Goal: Information Seeking & Learning: Learn about a topic

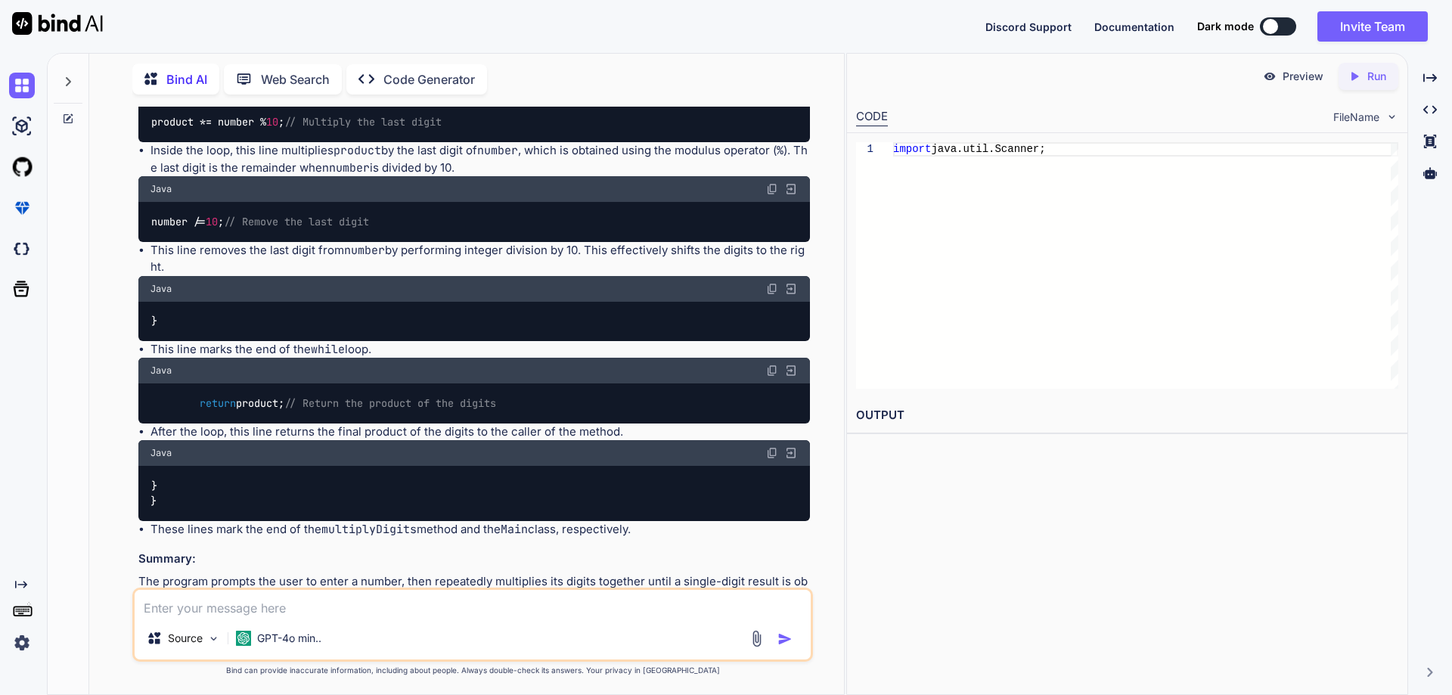
scroll to position [9116, 0]
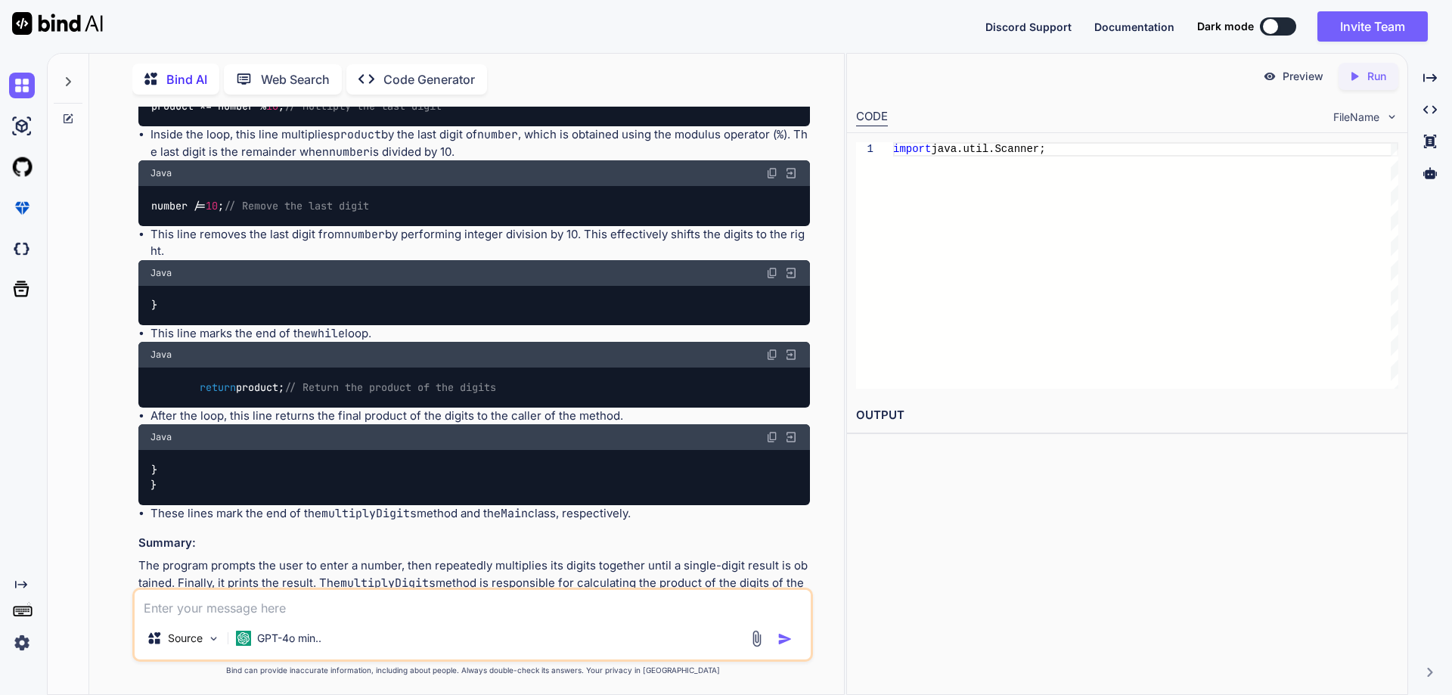
drag, startPoint x: 200, startPoint y: 405, endPoint x: 414, endPoint y: 411, distance: 214.1
copy code "System.out.println( "Result: " + n);"
drag, startPoint x: 197, startPoint y: 508, endPoint x: 358, endPoint y: 514, distance: 160.5
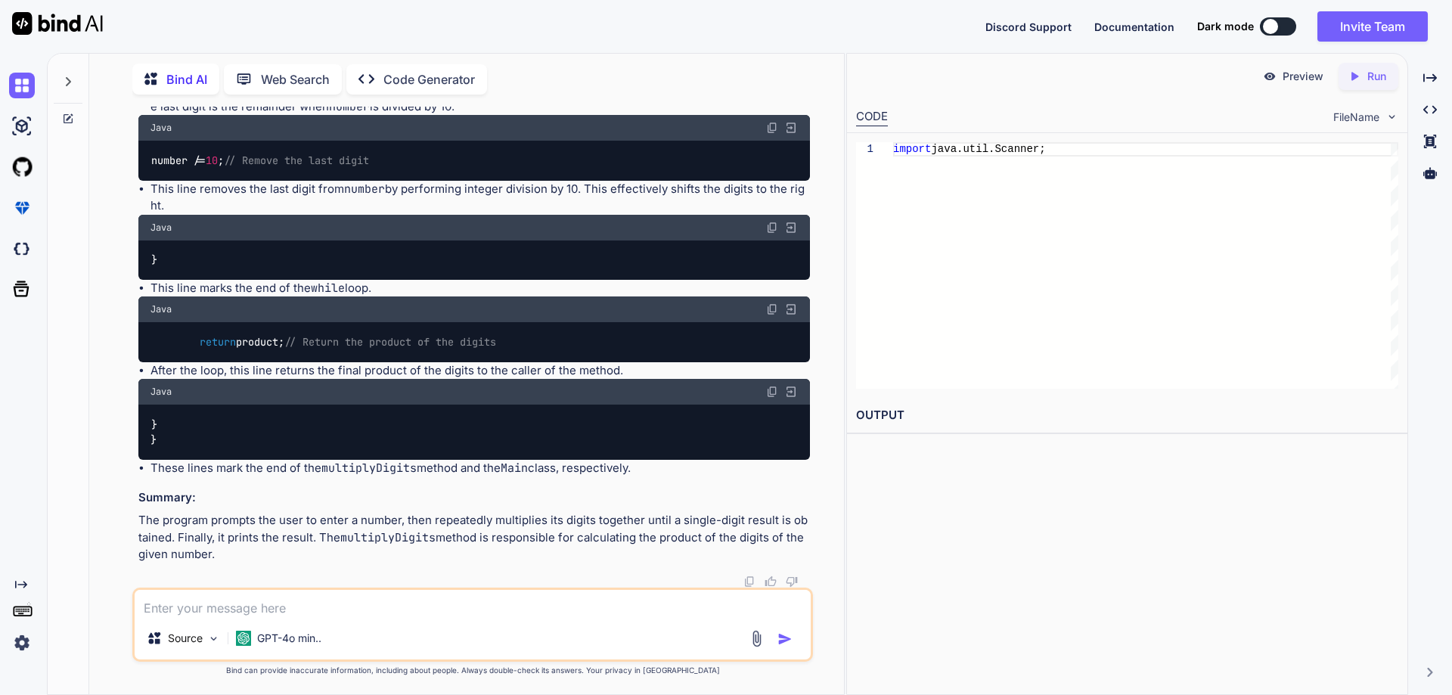
scroll to position [9268, 0]
drag, startPoint x: 163, startPoint y: 448, endPoint x: 191, endPoint y: 480, distance: 42.4
drag, startPoint x: 166, startPoint y: 529, endPoint x: 504, endPoint y: 523, distance: 338.2
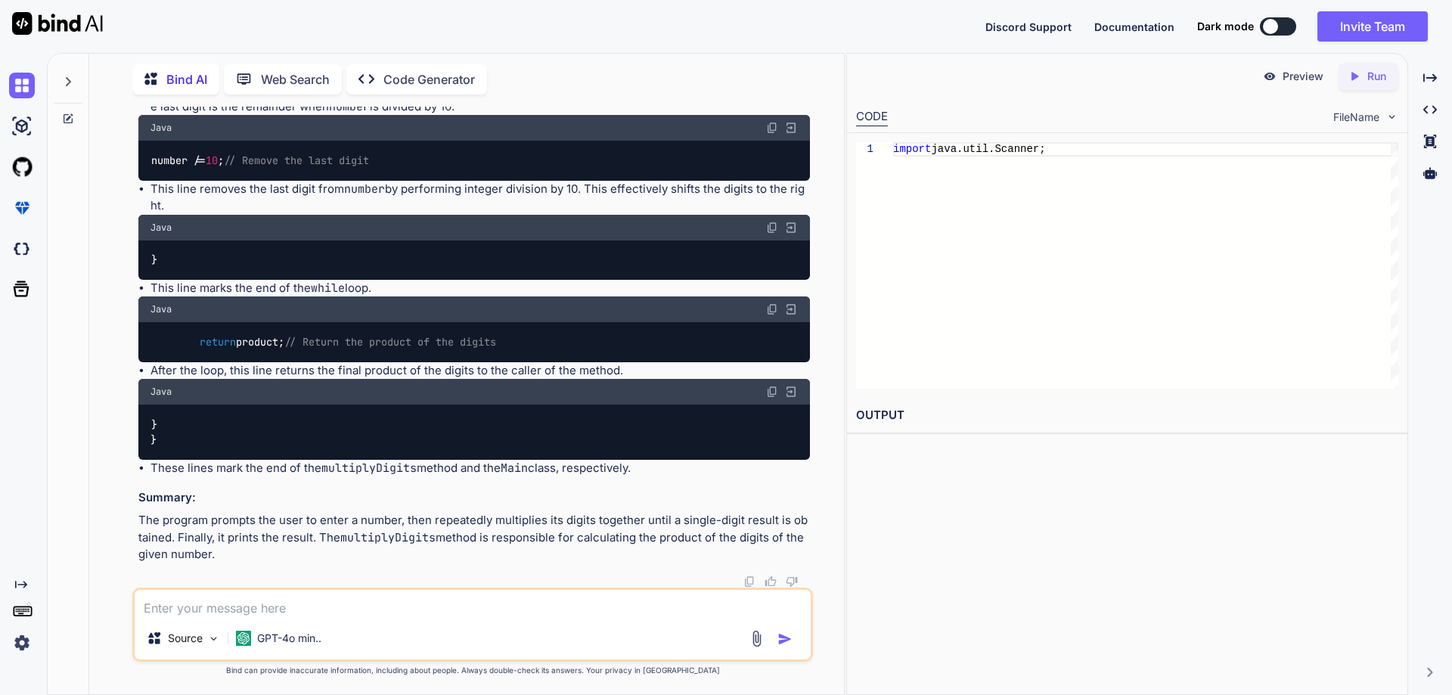
scroll to position [9419, 0]
drag, startPoint x: 216, startPoint y: 433, endPoint x: 457, endPoint y: 430, distance: 240.6
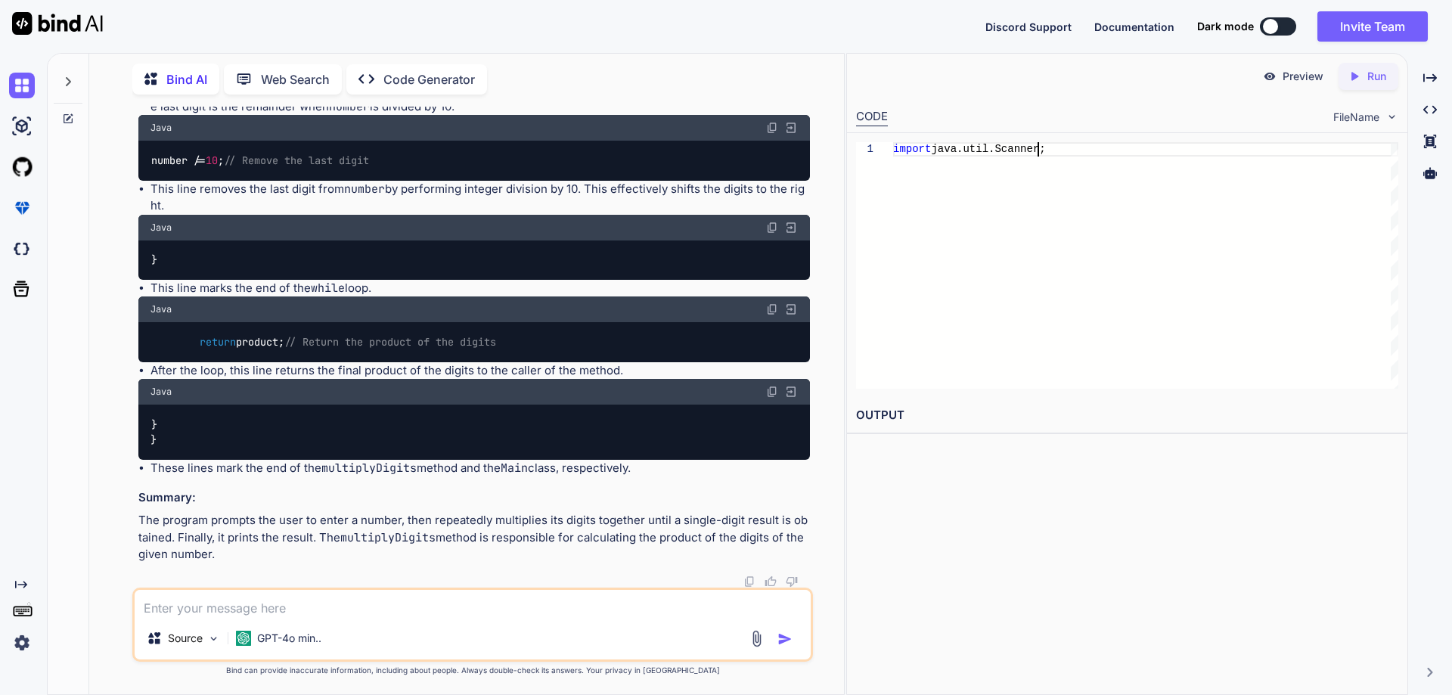
click at [995, 287] on div "import java.util.Scanner;" at bounding box center [1145, 265] width 505 height 247
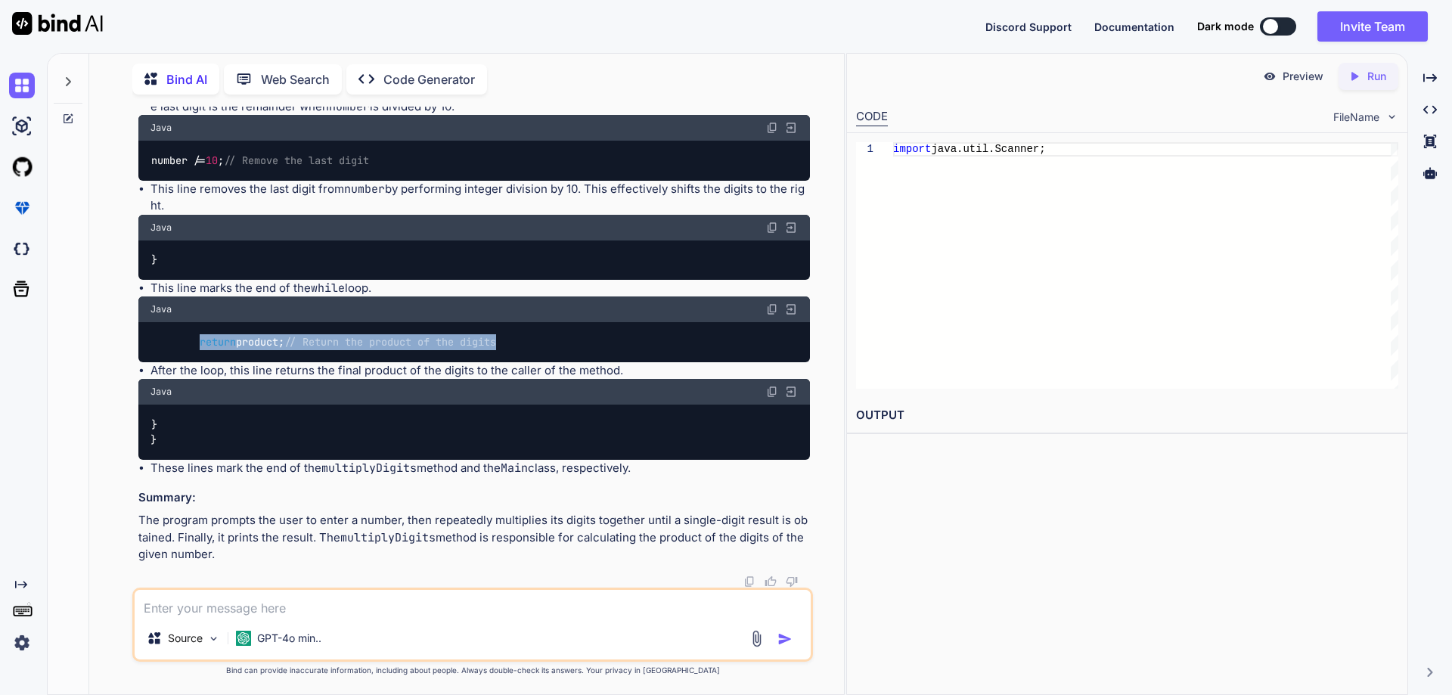
drag, startPoint x: 201, startPoint y: 346, endPoint x: 583, endPoint y: 346, distance: 382.0
click at [583, 346] on div "return product; // Return the product of the digits" at bounding box center [474, 341] width 672 height 39
copy code "return product; // Return the product of the digits"
click at [526, 365] on li "After the loop, this line returns the final product of the digits to the caller…" at bounding box center [481, 370] width 660 height 17
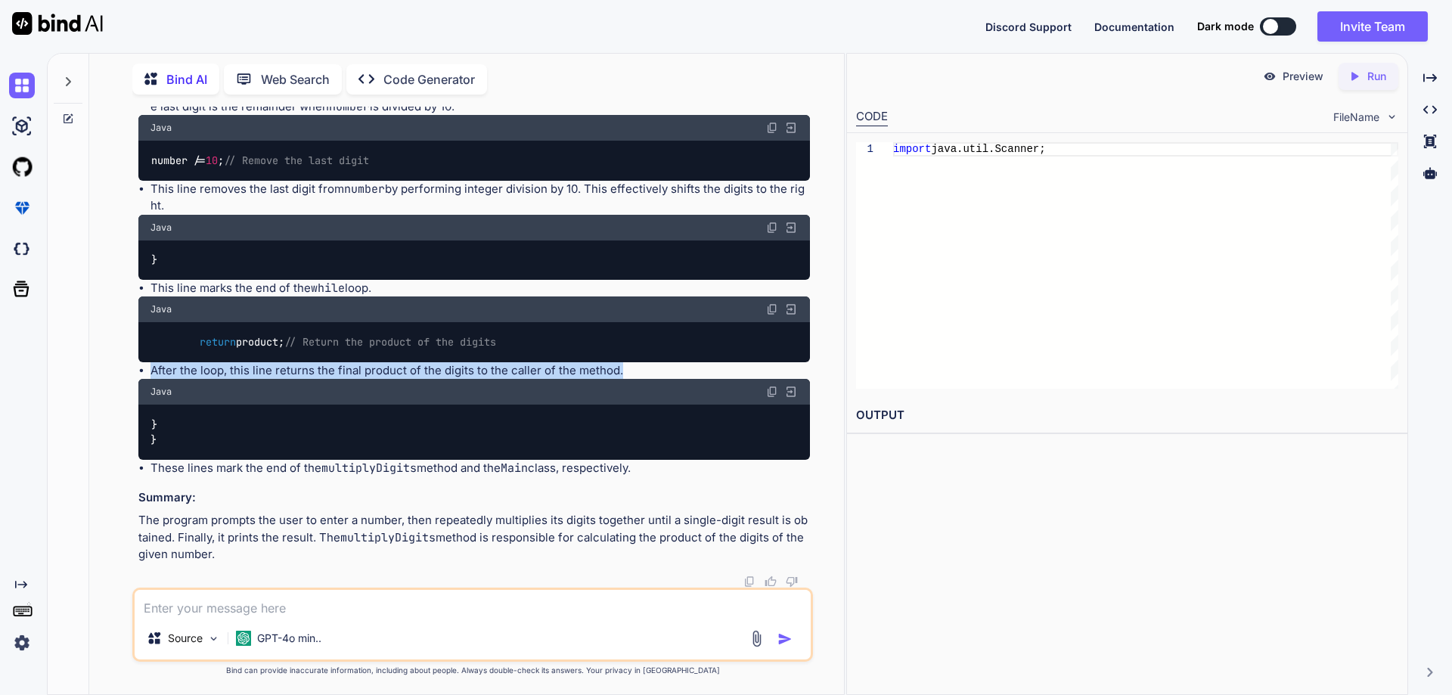
drag, startPoint x: 151, startPoint y: 372, endPoint x: 650, endPoint y: 371, distance: 499.2
click at [650, 371] on li "After the loop, this line returns the final product of the digits to the caller…" at bounding box center [481, 370] width 660 height 17
copy li "After the loop, this line returns the final product of the digits to the caller…"
drag, startPoint x: 151, startPoint y: 467, endPoint x: 712, endPoint y: 470, distance: 561.2
click at [712, 470] on li "These lines mark the end of the multiplyDigits method and the Main class, respe…" at bounding box center [481, 468] width 660 height 17
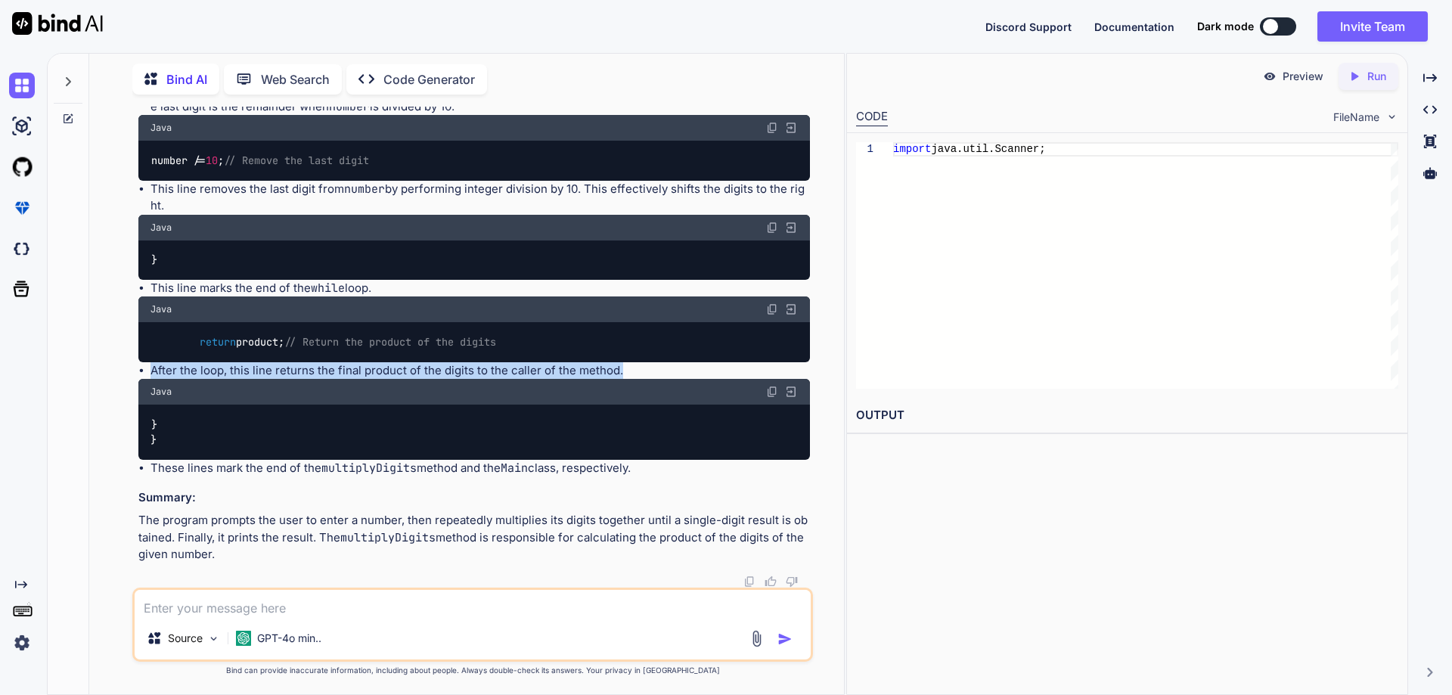
copy li "These lines mark the end of the multiplyDigits method and the Main class, respe…"
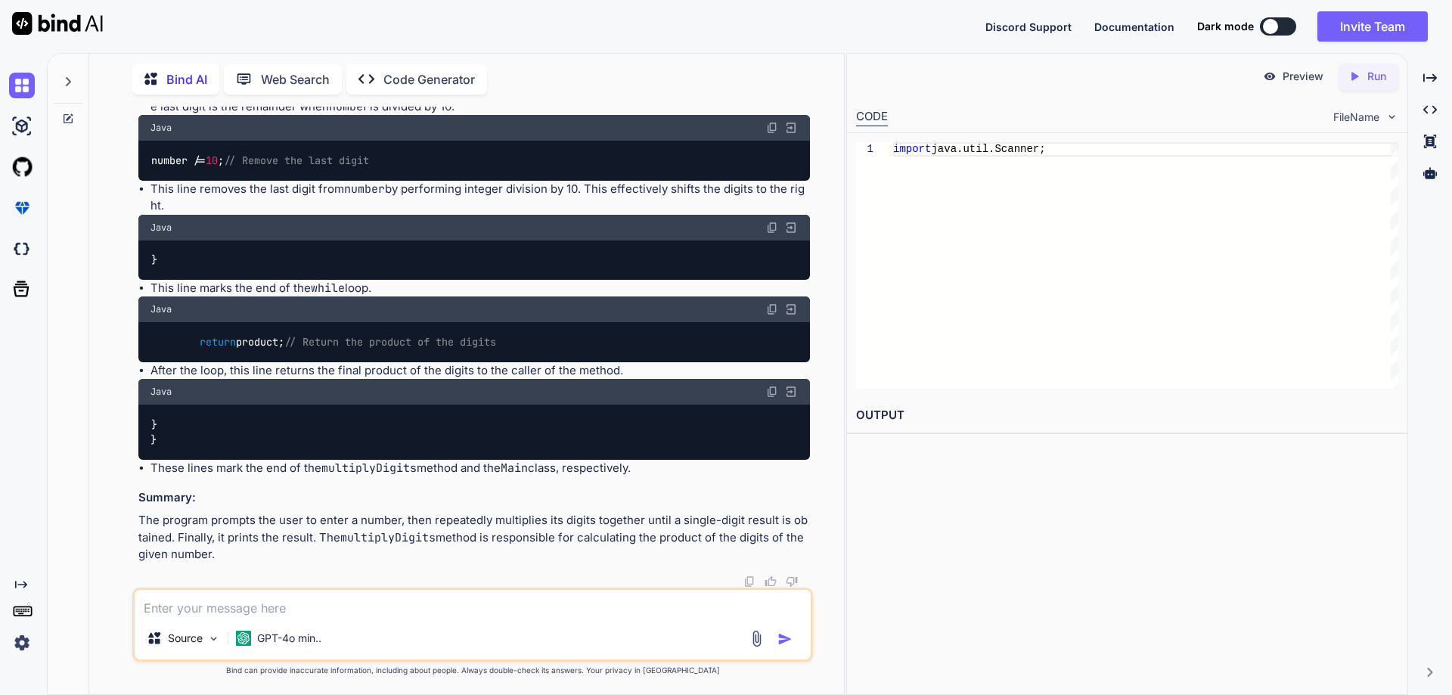
click at [576, 470] on li "These lines mark the end of the multiplyDigits method and the Main class, respe…" at bounding box center [481, 468] width 660 height 17
drag, startPoint x: 574, startPoint y: 469, endPoint x: 687, endPoint y: 469, distance: 112.7
click at [710, 469] on li "These lines mark the end of the multiplyDigits method and the Main class, respe…" at bounding box center [481, 468] width 660 height 17
copy li "respectively."
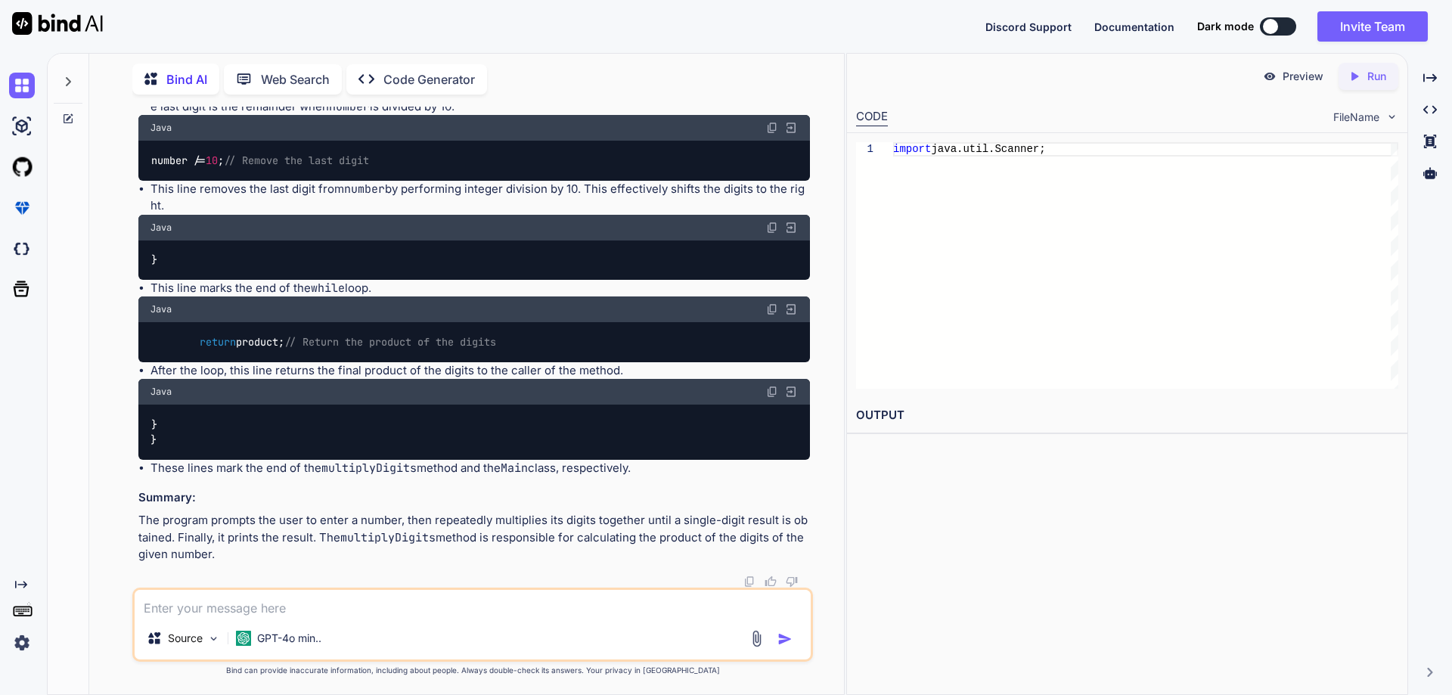
click at [169, 444] on div "} }" at bounding box center [474, 432] width 672 height 55
drag, startPoint x: 141, startPoint y: 523, endPoint x: 219, endPoint y: 549, distance: 82.3
click at [219, 549] on p "The program prompts the user to enter a number, then repeatedly multiplies its …" at bounding box center [474, 537] width 672 height 51
copy p "The program prompts the user to enter a number, then repeatedly multiplies its …"
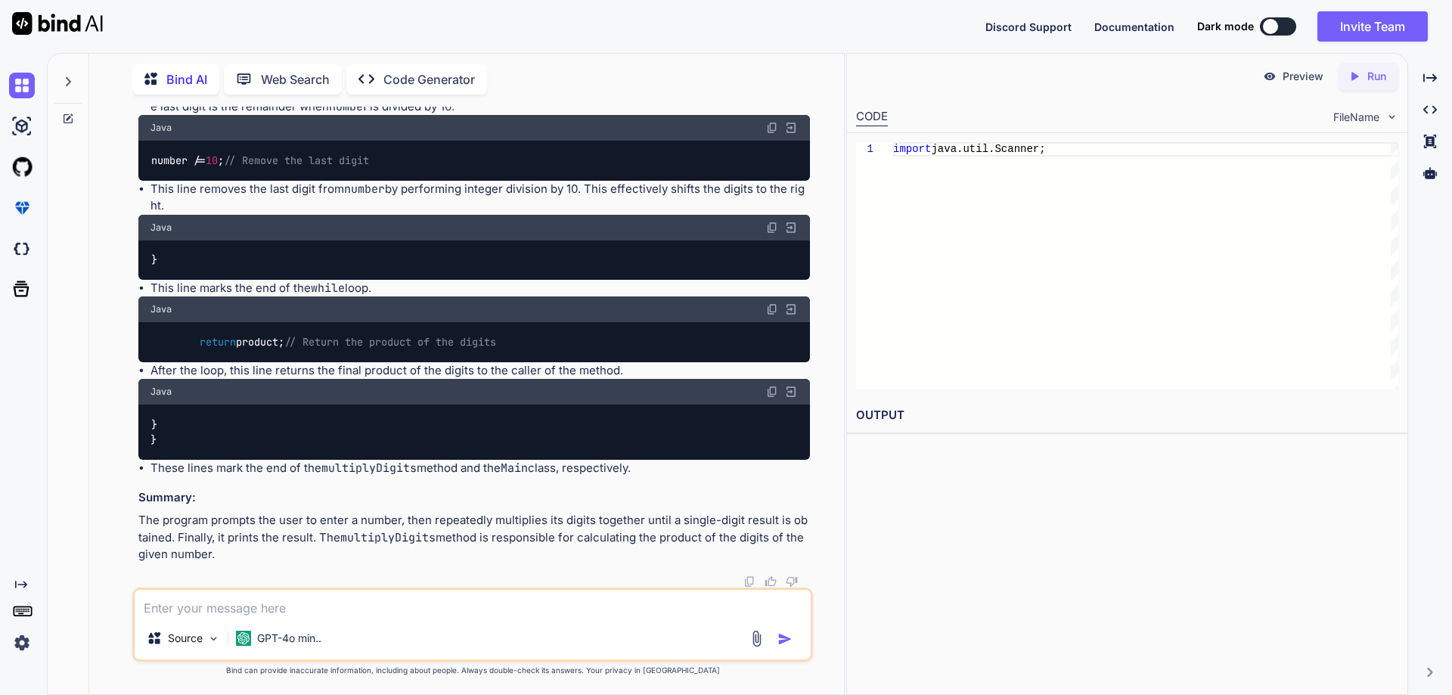
click at [297, 504] on h3 "Summary:" at bounding box center [474, 497] width 672 height 17
drag, startPoint x: 154, startPoint y: 470, endPoint x: 650, endPoint y: 467, distance: 495.4
click at [650, 467] on li "These lines mark the end of the multiplyDigits method and the Main class, respe…" at bounding box center [481, 468] width 660 height 17
click at [360, 499] on h3 "Summary:" at bounding box center [474, 497] width 672 height 17
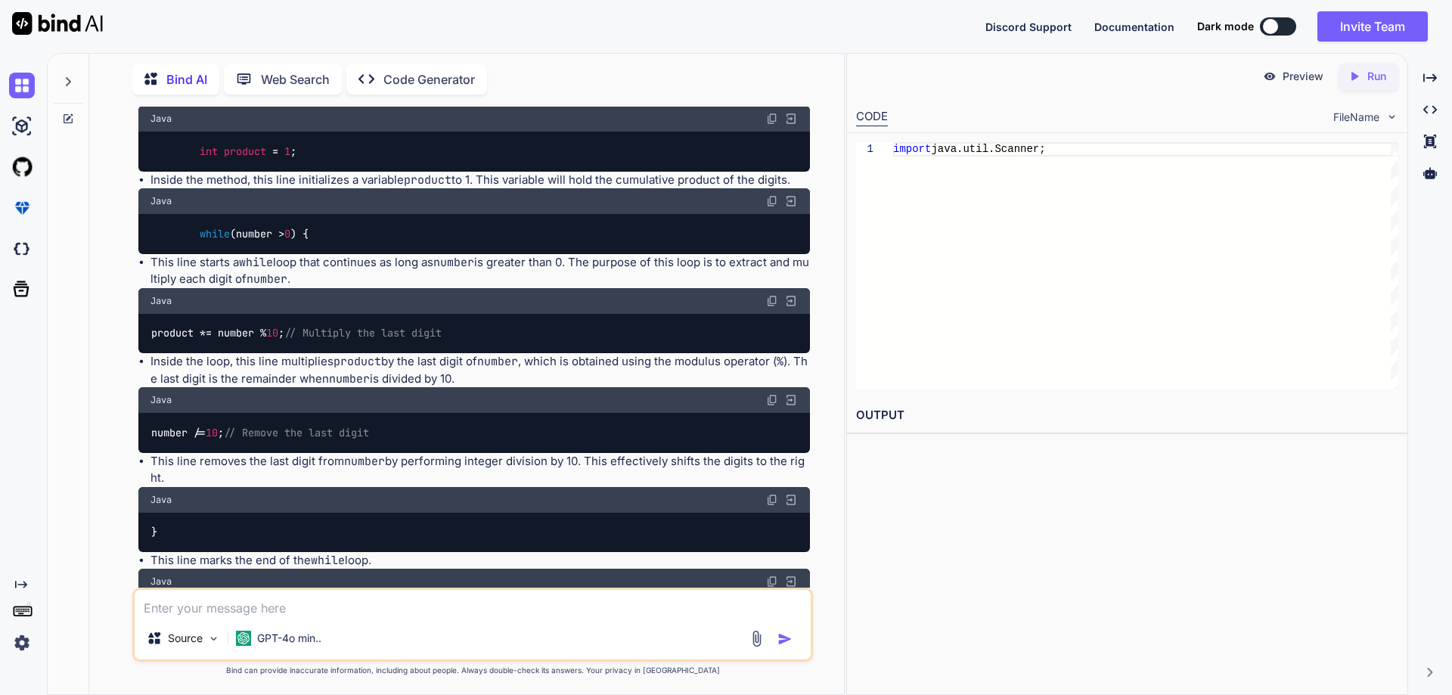
scroll to position [9419, 0]
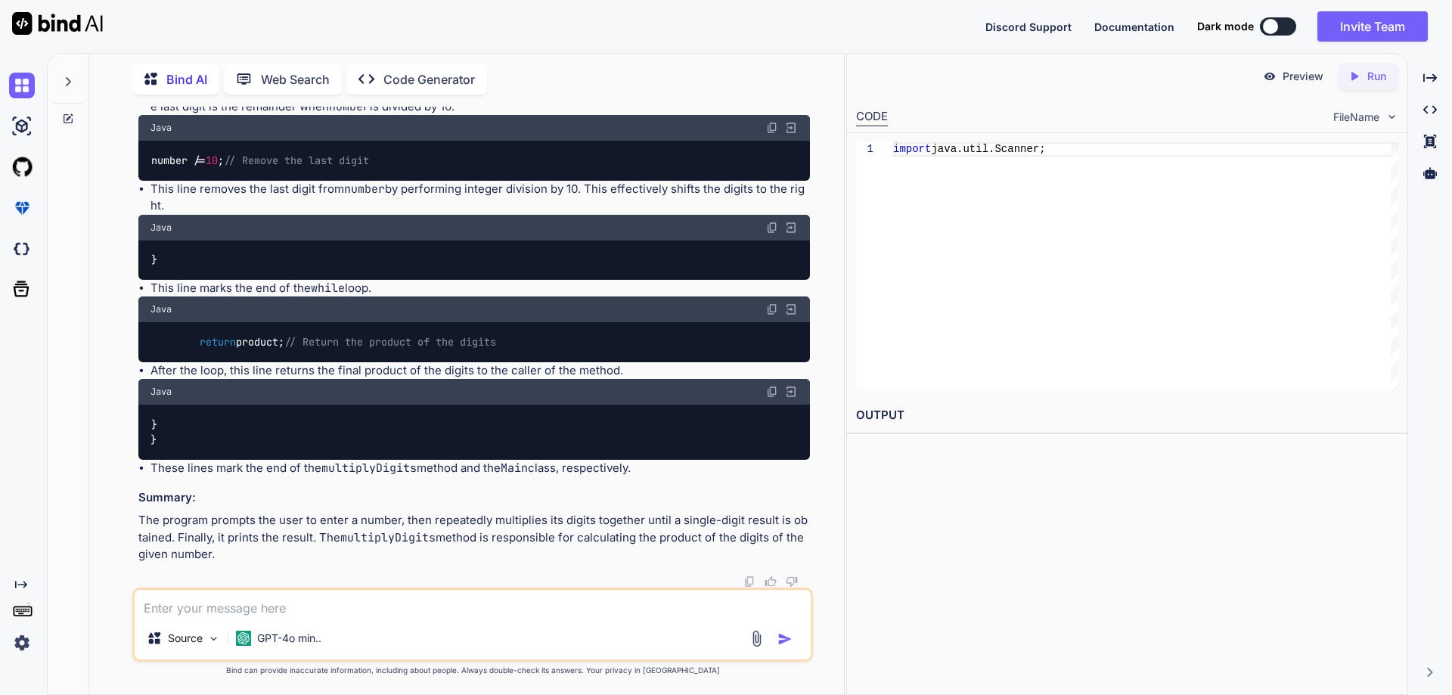
click at [242, 605] on textarea at bounding box center [473, 603] width 676 height 27
paste textarea "// Online Java Compiler // Use this editor to write, compile and run your Java …"
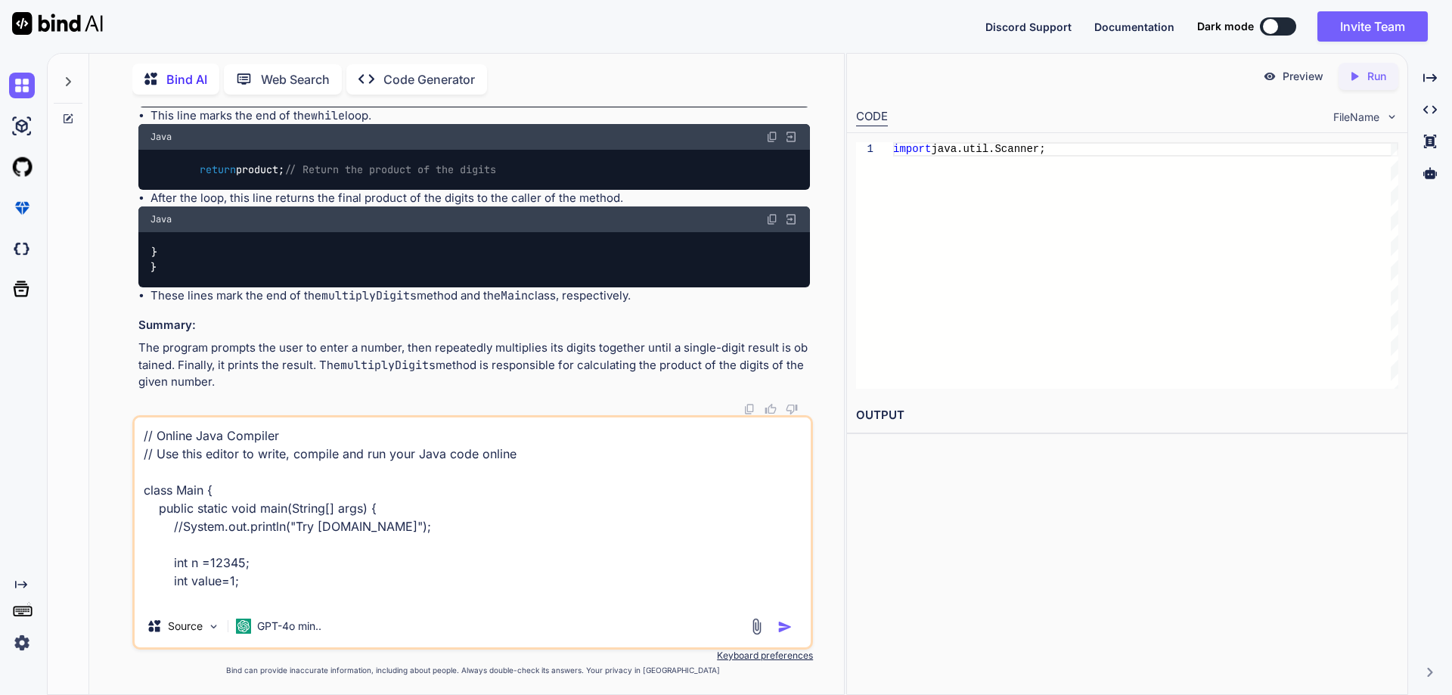
scroll to position [147, 0]
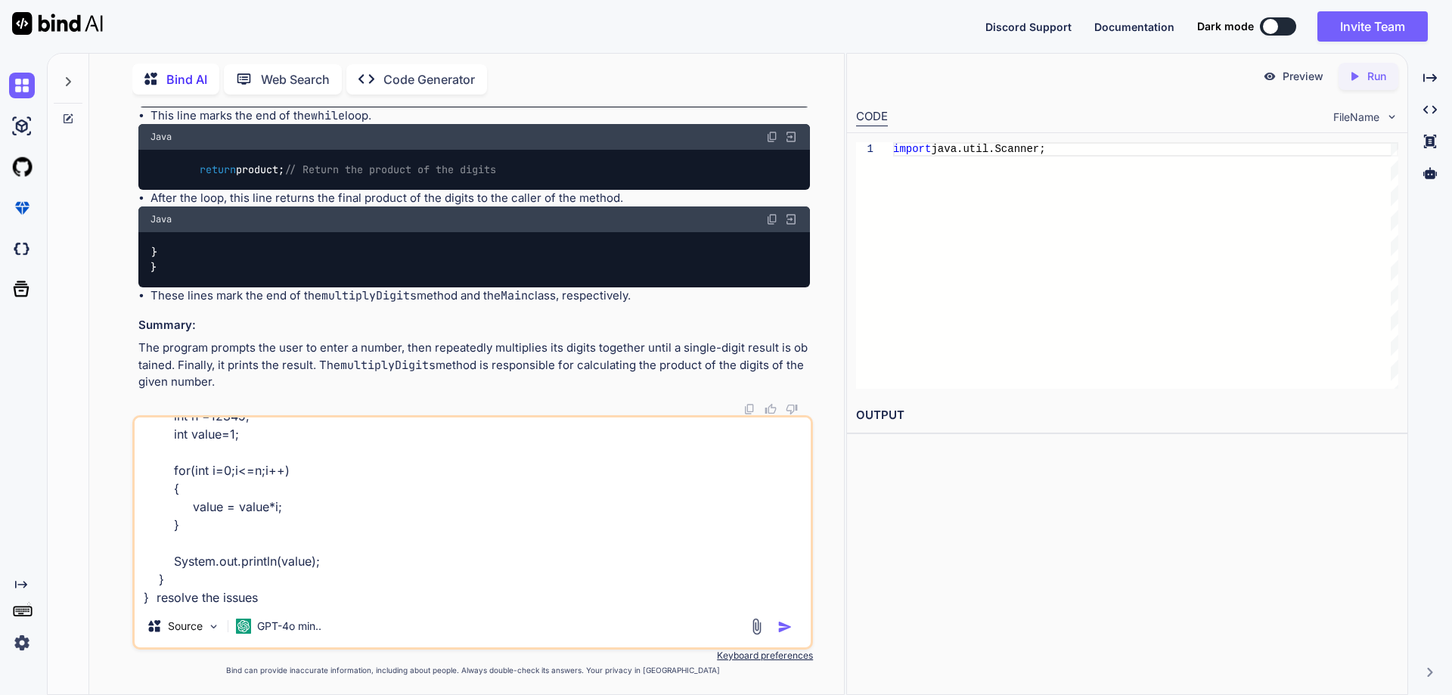
type textarea "// Online Java Compiler // Use this editor to write, compile and run your Java …"
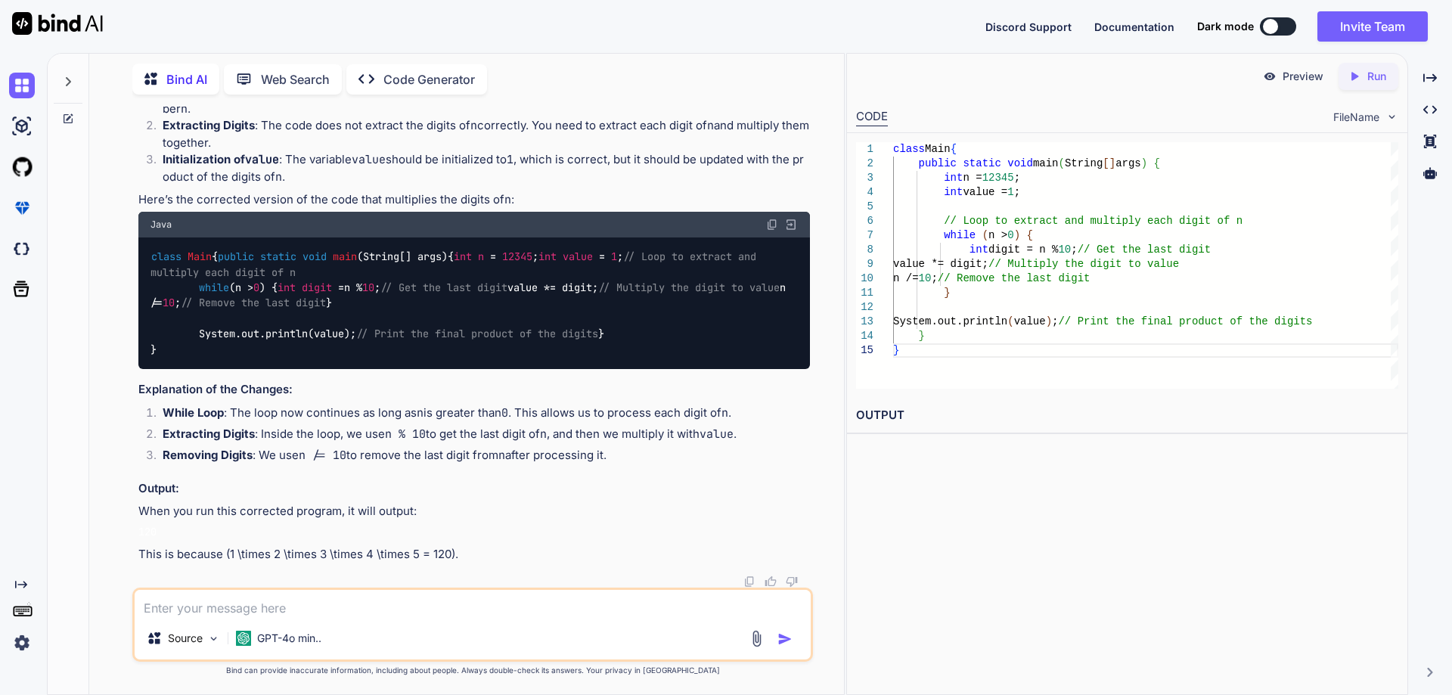
scroll to position [10815, 0]
drag, startPoint x: 396, startPoint y: 321, endPoint x: 638, endPoint y: 332, distance: 243.0
click at [638, 332] on div "class Main { public static void main (String[] args) { int n = 12345 ; int valu…" at bounding box center [474, 303] width 672 height 132
click at [420, 328] on span "// Print the final product of the digits" at bounding box center [477, 335] width 242 height 14
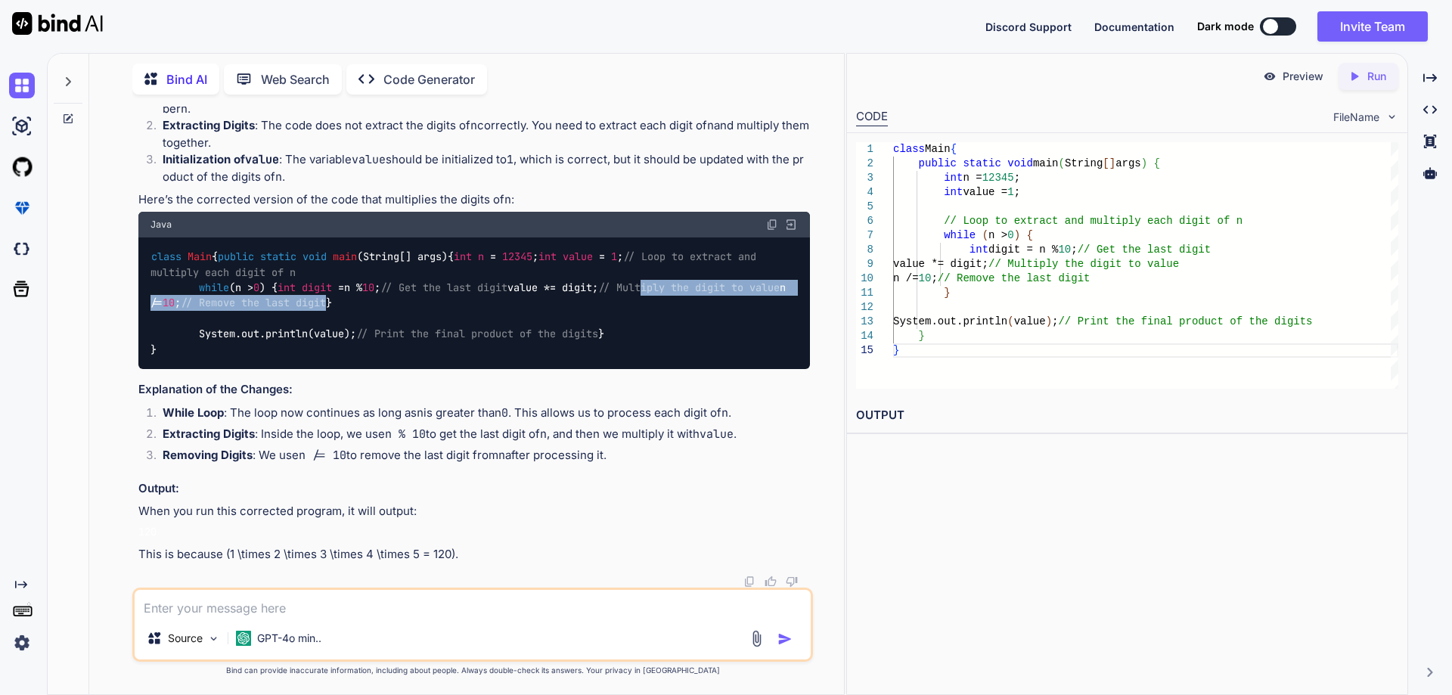
drag, startPoint x: 365, startPoint y: 334, endPoint x: 560, endPoint y: 345, distance: 196.2
click at [560, 345] on div "class Main { public static void main (String[] args) { int n = 12345 ; int valu…" at bounding box center [474, 303] width 672 height 132
click at [431, 361] on div "class Main { public static void main (String[] args) { int n = 12345 ; int valu…" at bounding box center [474, 303] width 672 height 132
drag, startPoint x: 296, startPoint y: 349, endPoint x: 445, endPoint y: 352, distance: 148.3
click at [445, 352] on div "class Main { public static void main (String[] args) { int n = 12345 ; int valu…" at bounding box center [474, 303] width 672 height 132
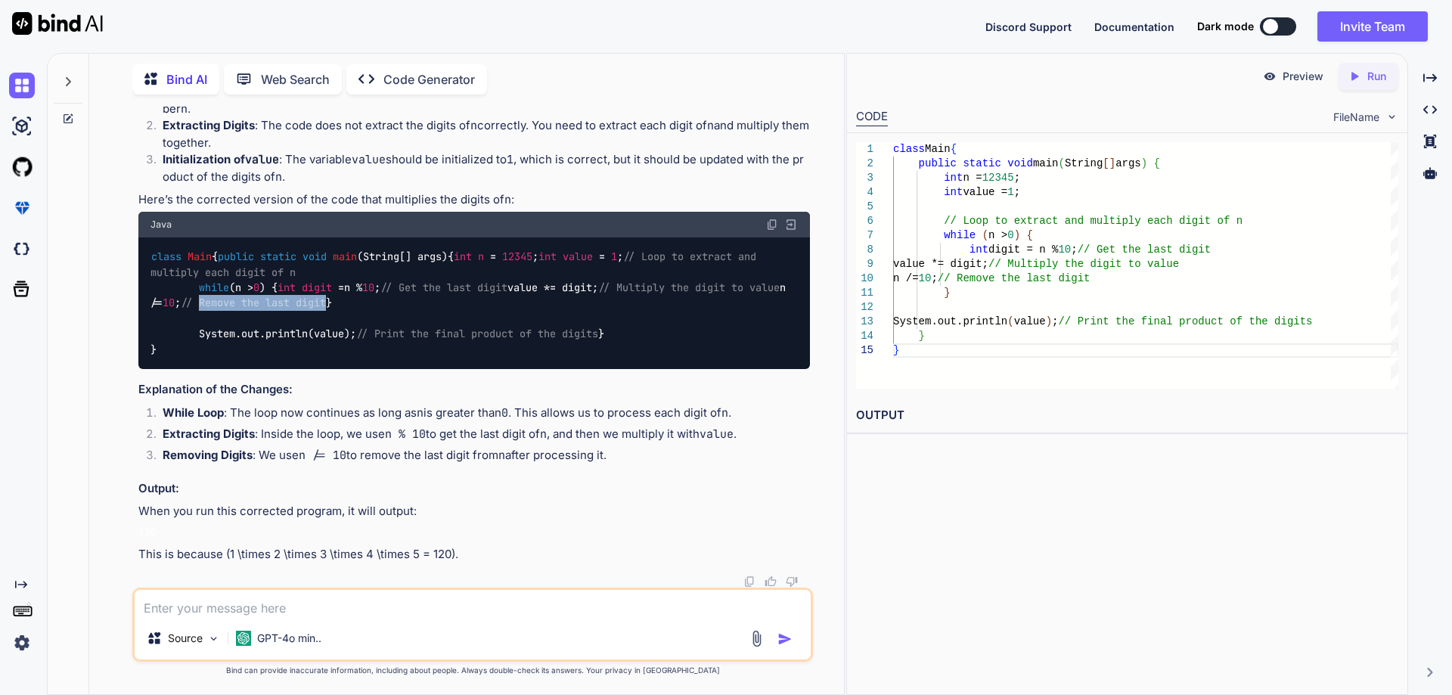
scroll to position [10513, 0]
drag, startPoint x: 240, startPoint y: 234, endPoint x: 526, endPoint y: 229, distance: 286.0
click at [526, 64] on p "The provided Java code has a few issues that need to be resolved:" at bounding box center [474, 54] width 672 height 17
drag, startPoint x: 224, startPoint y: 361, endPoint x: 458, endPoint y: 377, distance: 235.1
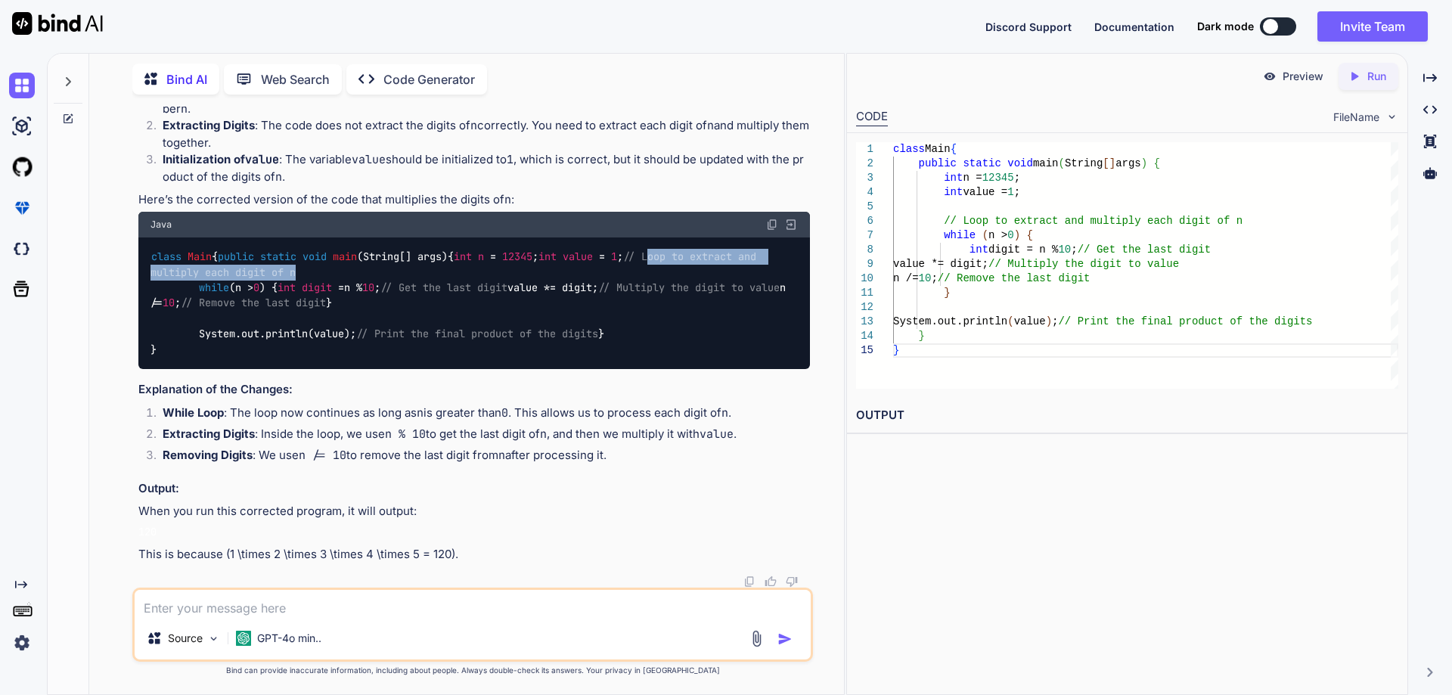
click at [521, 355] on div "class Main { public static void main (String[] args) { int n = 12345 ; int valu…" at bounding box center [474, 303] width 672 height 132
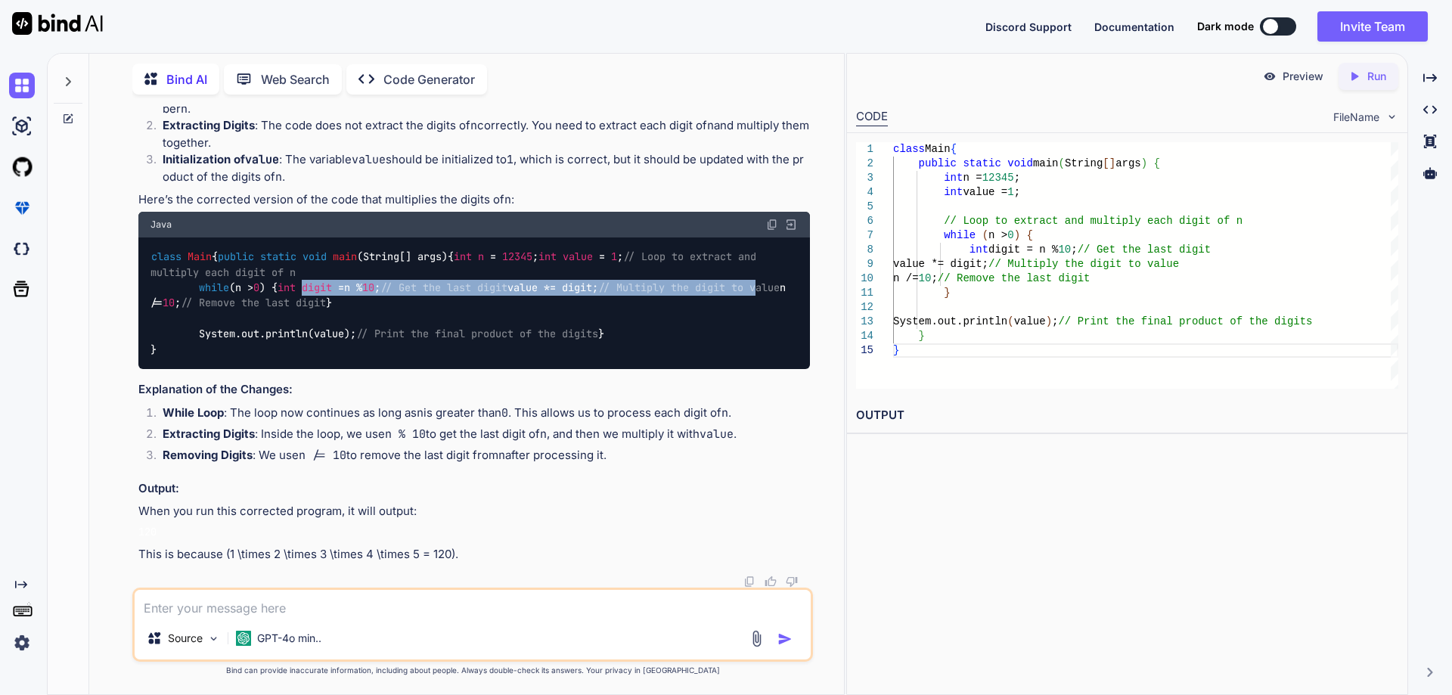
drag, startPoint x: 248, startPoint y: 394, endPoint x: 481, endPoint y: 402, distance: 233.1
click at [481, 357] on code "class Main { public static void main (String[] args) { int n = 12345 ; int valu…" at bounding box center [471, 303] width 641 height 108
click at [228, 607] on textarea at bounding box center [473, 603] width 676 height 27
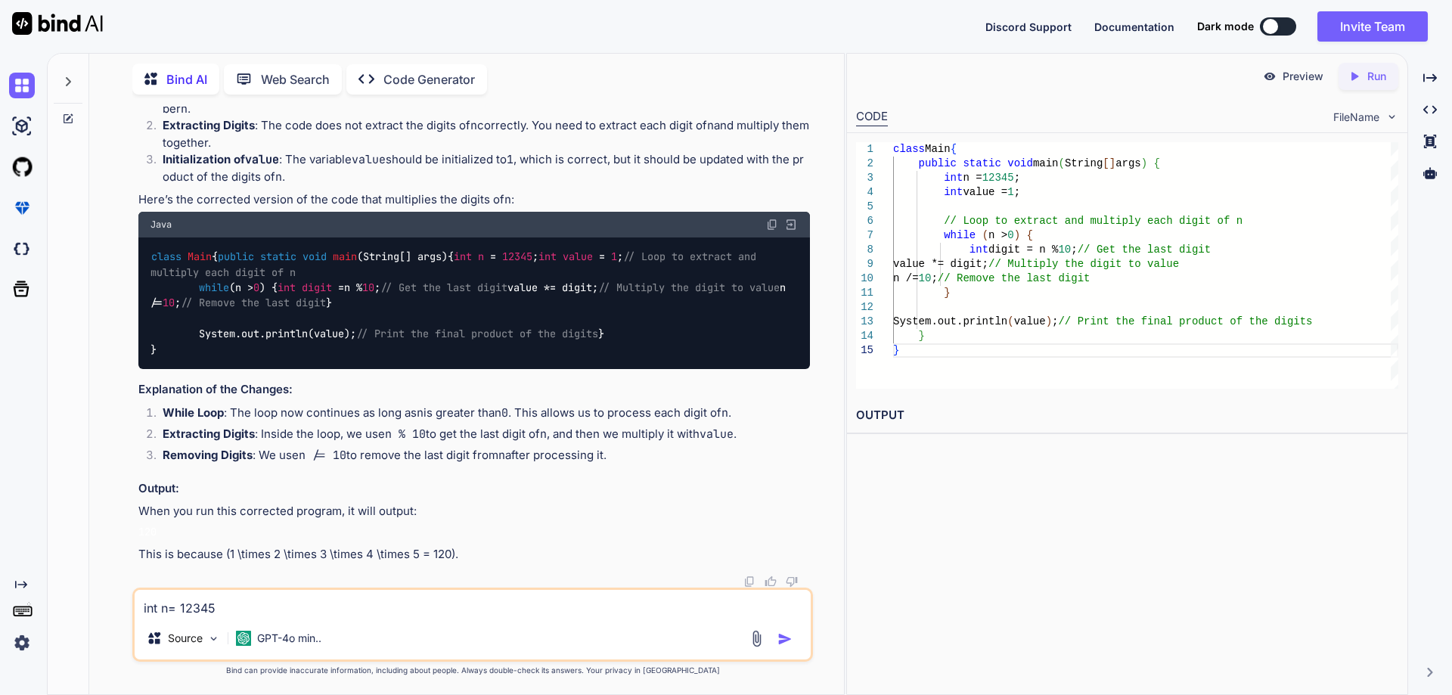
drag, startPoint x: 147, startPoint y: 613, endPoint x: 365, endPoint y: 618, distance: 217.9
click at [438, 616] on textarea "int n= 12345" at bounding box center [473, 603] width 676 height 27
click at [226, 609] on textarea "int n= 12345, i want to" at bounding box center [473, 603] width 676 height 27
click at [349, 610] on textarea "int n= 12345, I want to" at bounding box center [473, 603] width 676 height 27
drag, startPoint x: 362, startPoint y: 614, endPoint x: 346, endPoint y: 605, distance: 17.6
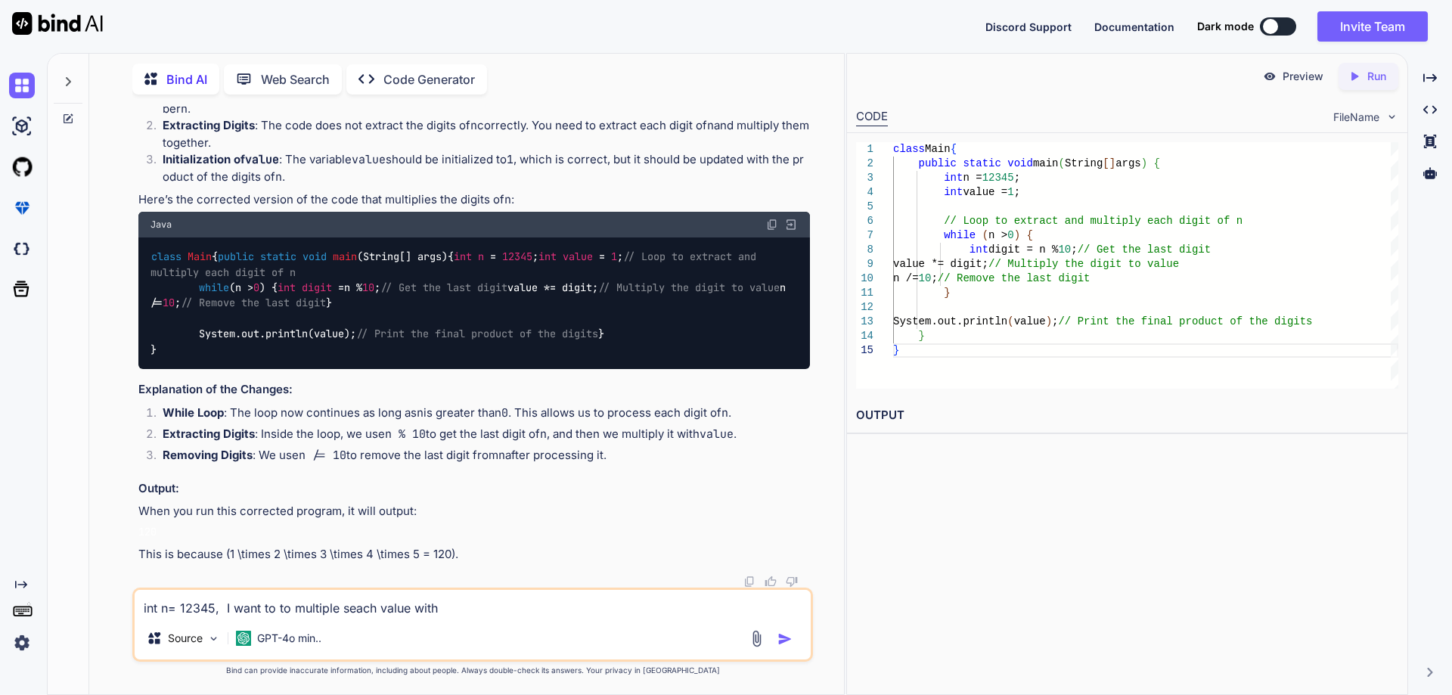
click at [346, 605] on textarea "int n= 12345, I want to to multiple seach value with" at bounding box center [473, 603] width 676 height 27
click at [357, 605] on textarea "int n= 12345, I want to to multiple seach value with" at bounding box center [473, 603] width 676 height 27
click at [415, 610] on textarea "int n= 12345, I want to to multiple value with" at bounding box center [473, 603] width 676 height 27
type textarea "int n= 12345, I want to to multiple value with and want the final result"
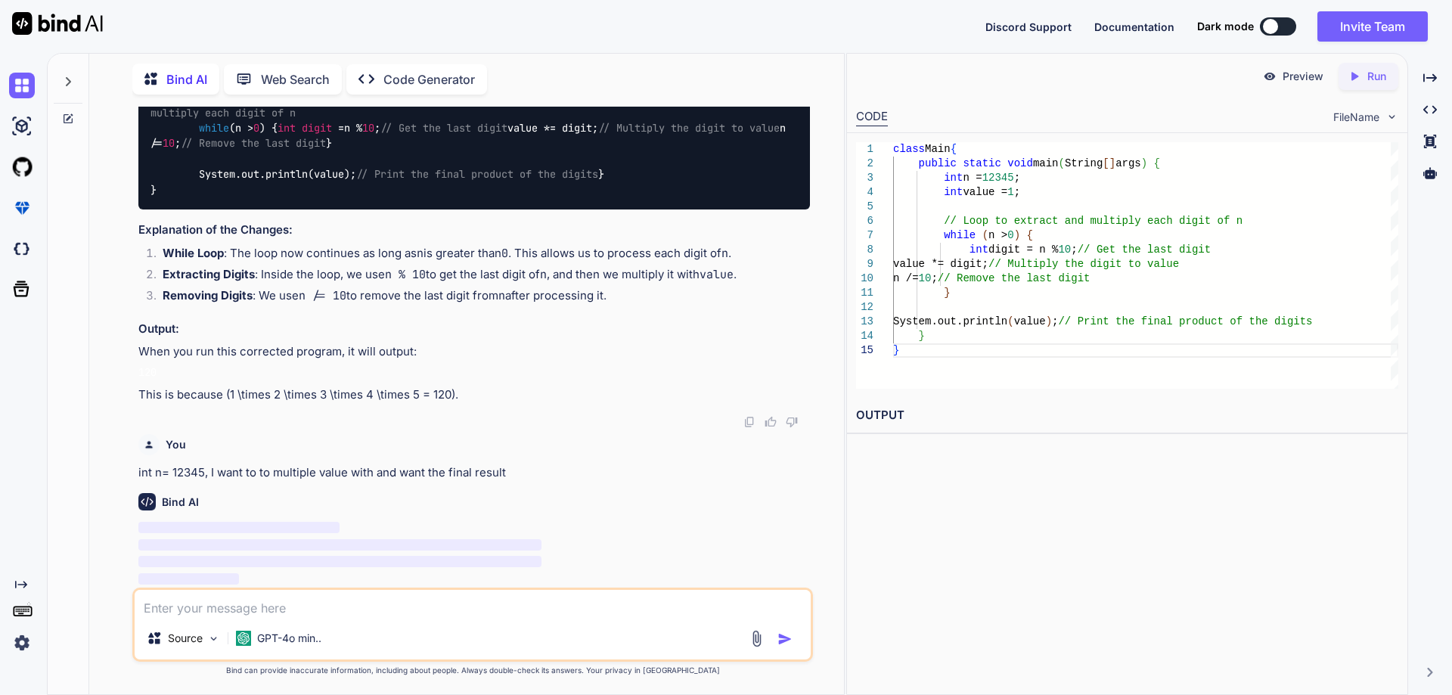
scroll to position [10975, 0]
drag, startPoint x: 136, startPoint y: 472, endPoint x: 684, endPoint y: 481, distance: 547.7
click at [684, 481] on div "You Create test cases for "Create API for get all the company employee data & G…" at bounding box center [474, 347] width 678 height 481
copy div "int n= 12345, I want to to multiple value with and want the final result Bind AI"
click at [617, 484] on div "Bind AI ‌ ‌ ‌ ‌" at bounding box center [474, 534] width 672 height 107
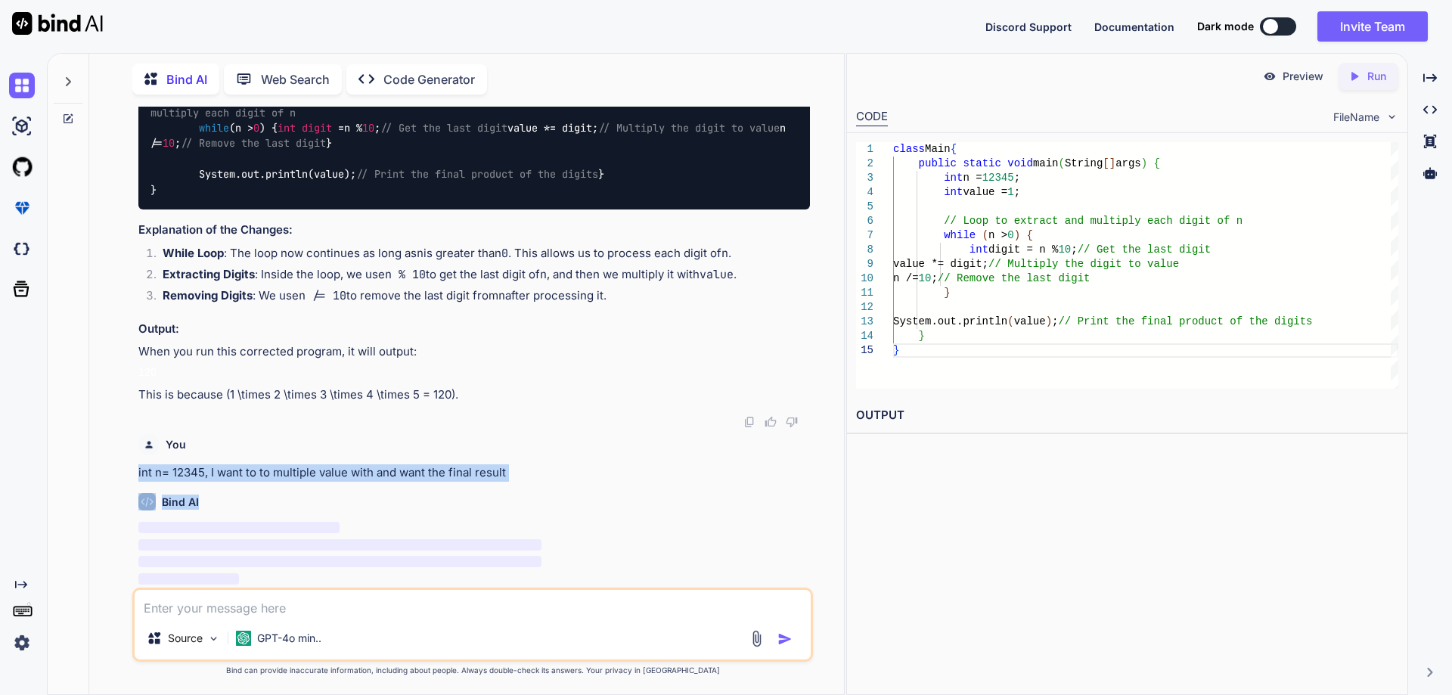
click at [529, 470] on p "int n= 12345, I want to to multiple value with and want the final result" at bounding box center [474, 472] width 672 height 17
click at [498, 470] on p "int n= 12345, I want to to multiple value with and want the final result" at bounding box center [474, 472] width 672 height 17
click at [497, 470] on p "int n= 12345, I want to to multiple value with and want the final result" at bounding box center [474, 472] width 672 height 17
click at [503, 478] on p "int n= 12345, I want to to multiple value with and want the final result" at bounding box center [474, 472] width 672 height 17
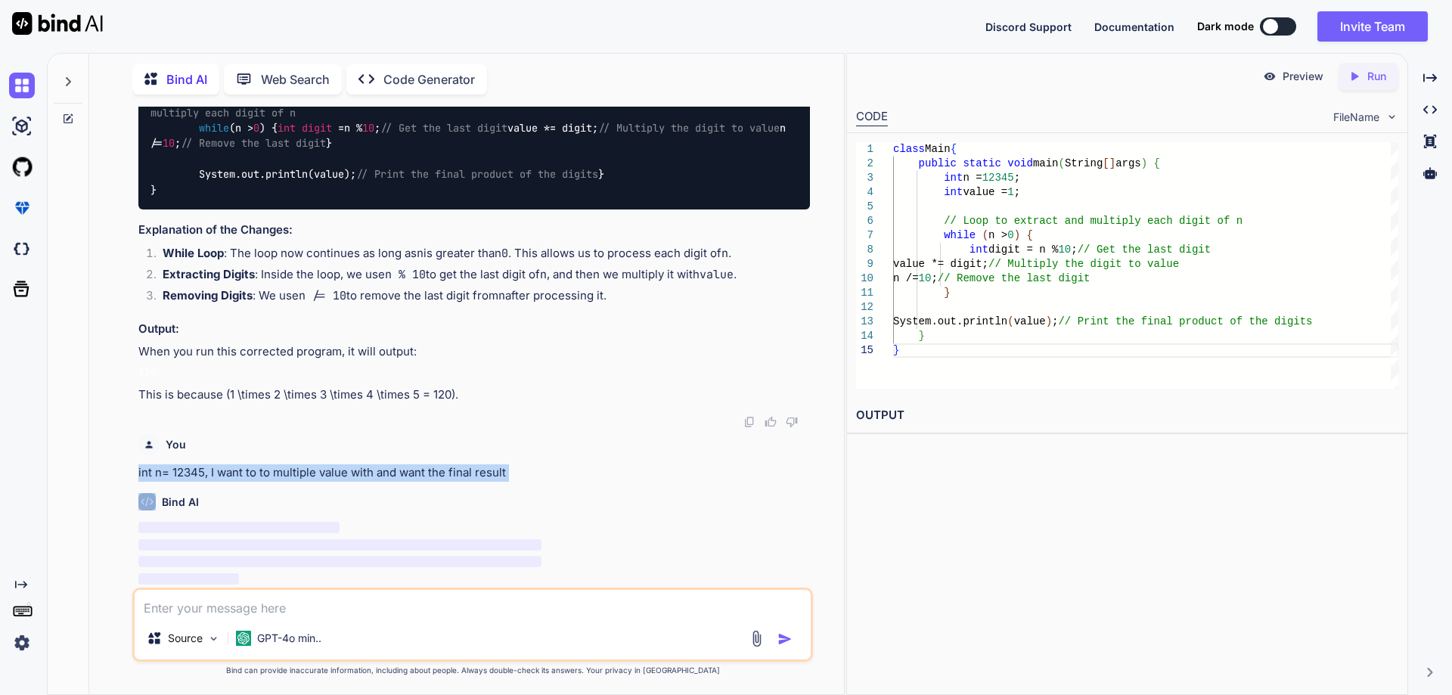
click at [503, 478] on p "int n= 12345, I want to to multiple value with and want the final result" at bounding box center [474, 472] width 672 height 17
click at [293, 599] on textarea at bounding box center [473, 603] width 676 height 27
paste textarea "int n= 12345, I want to to multiple value with and want the final result"
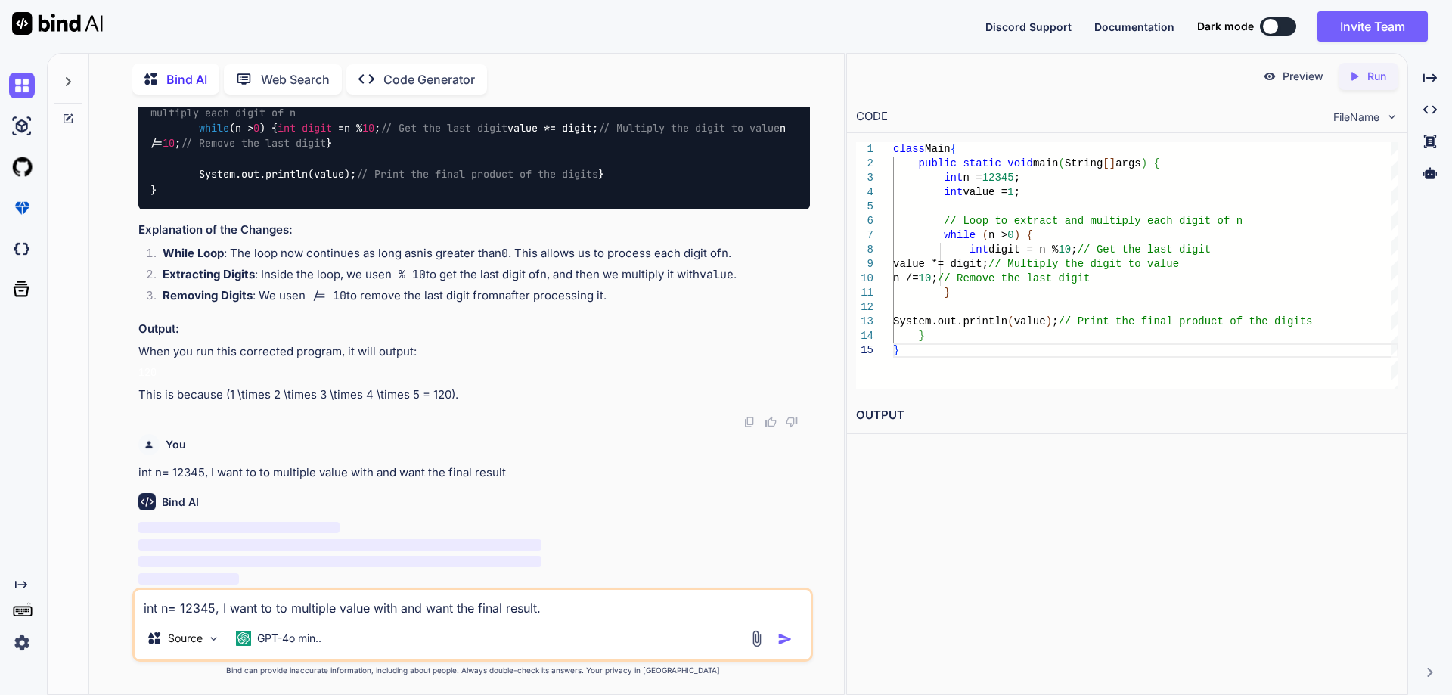
click at [278, 611] on textarea "int n= 12345, I want to to multiple value with and want the final result." at bounding box center [473, 603] width 676 height 27
drag, startPoint x: 152, startPoint y: 612, endPoint x: 579, endPoint y: 610, distance: 426.6
click at [579, 610] on textarea "int n= 12345, I want to multiple value with and want the final result." at bounding box center [473, 603] width 676 height 27
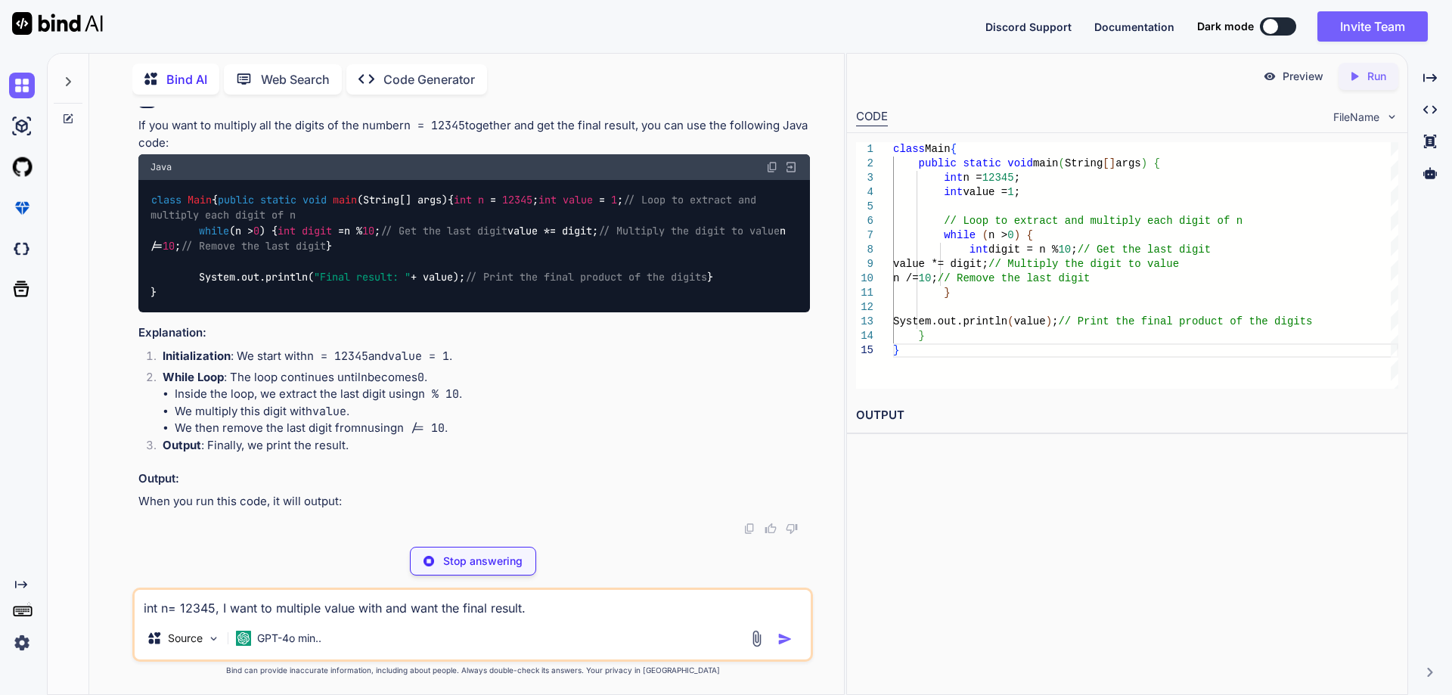
click at [324, 607] on textarea "int n= 12345, I want to multiple value with and want the final result." at bounding box center [473, 603] width 676 height 27
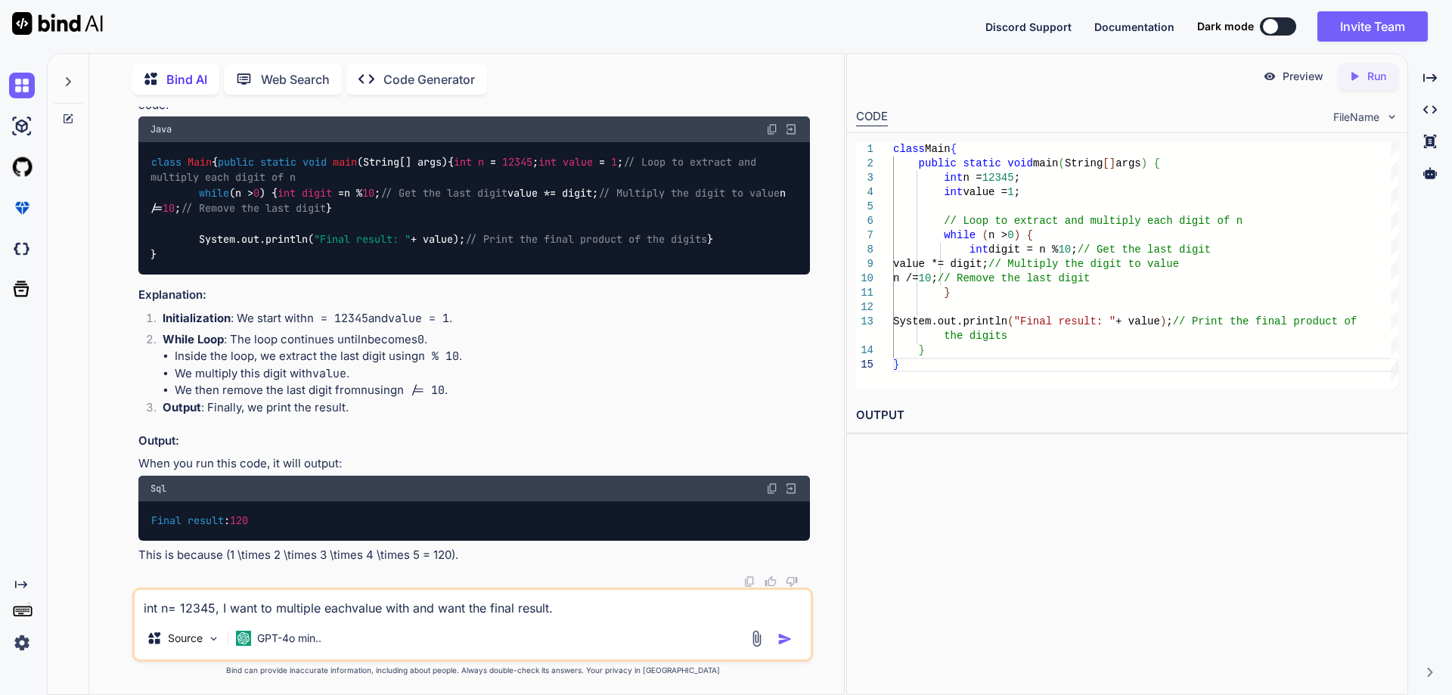
type textarea "int n= 12345, I want to multiple each value with and want the final result."
click at [671, 604] on textarea "int n= 12345, I want to multiple each value with and want the final result." at bounding box center [473, 603] width 676 height 27
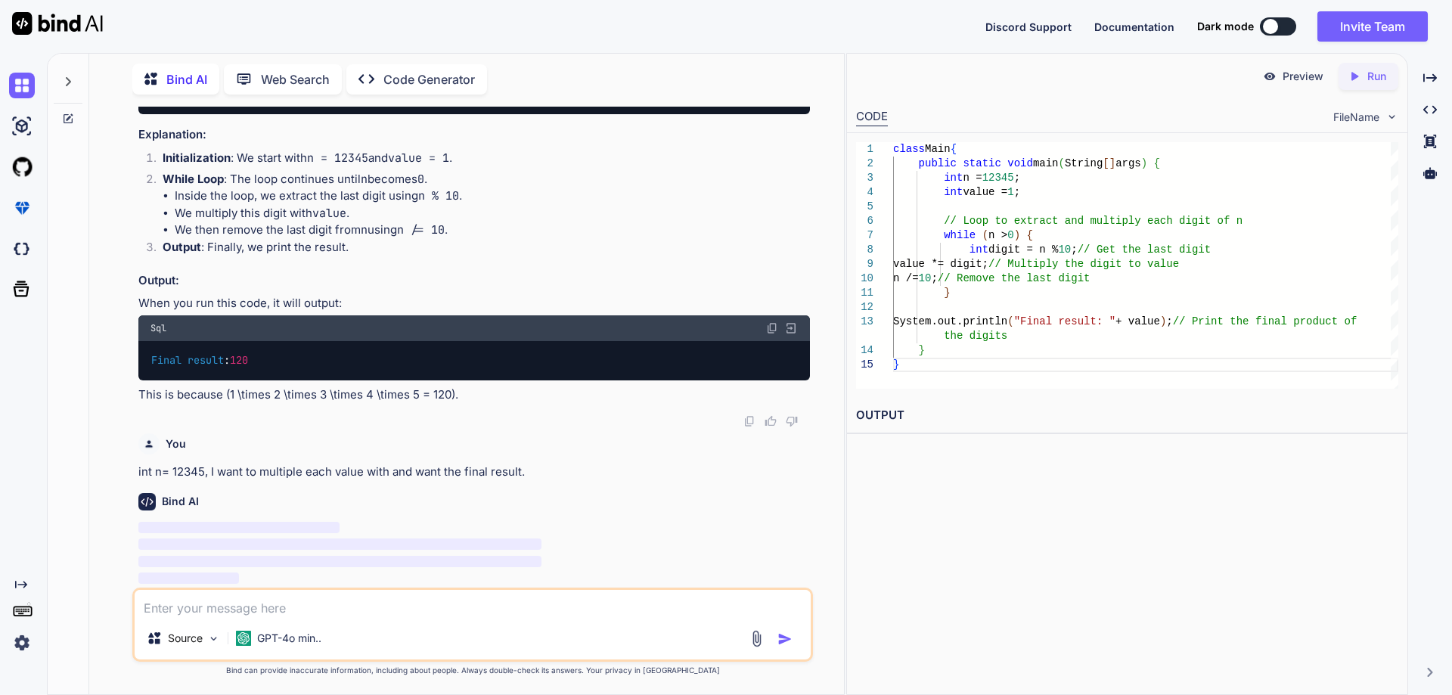
scroll to position [11547, 0]
drag, startPoint x: 238, startPoint y: 511, endPoint x: 276, endPoint y: 511, distance: 37.8
click at [276, 380] on div "Final result : 120" at bounding box center [474, 360] width 672 height 39
drag, startPoint x: 442, startPoint y: 398, endPoint x: 167, endPoint y: 345, distance: 279.6
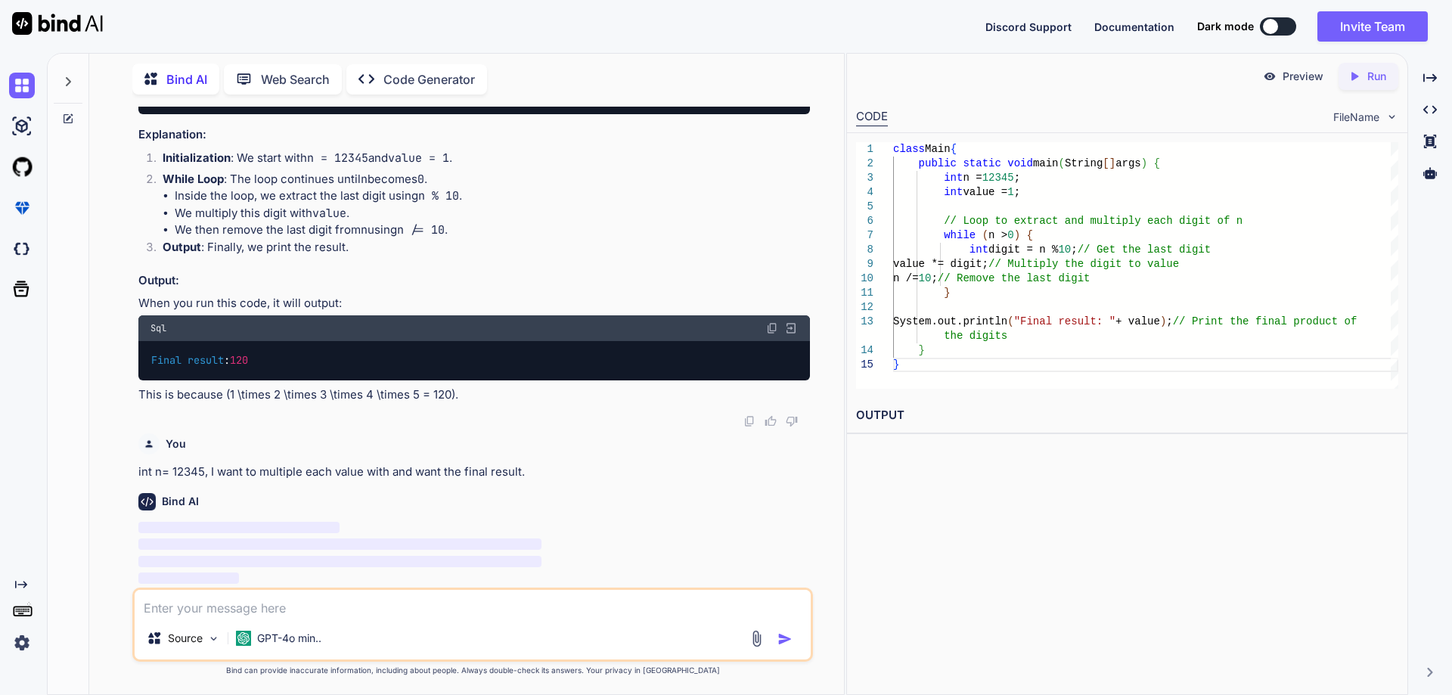
click at [167, 114] on div "class Main { public static void main (String[] args) { int n = 12345 ; int valu…" at bounding box center [474, 48] width 672 height 132
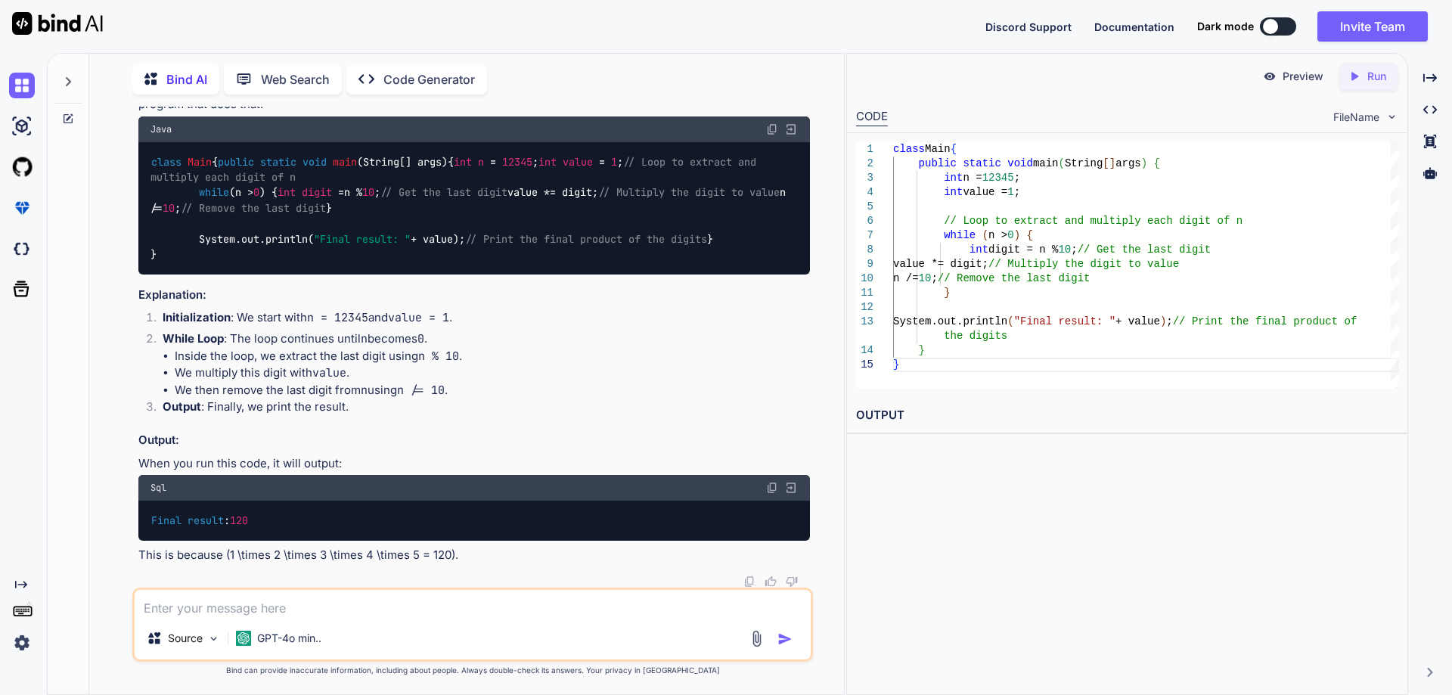
drag, startPoint x: 436, startPoint y: 390, endPoint x: 195, endPoint y: 352, distance: 244.2
drag, startPoint x: 225, startPoint y: 364, endPoint x: 382, endPoint y: 355, distance: 157.6
